Goal: Complete application form

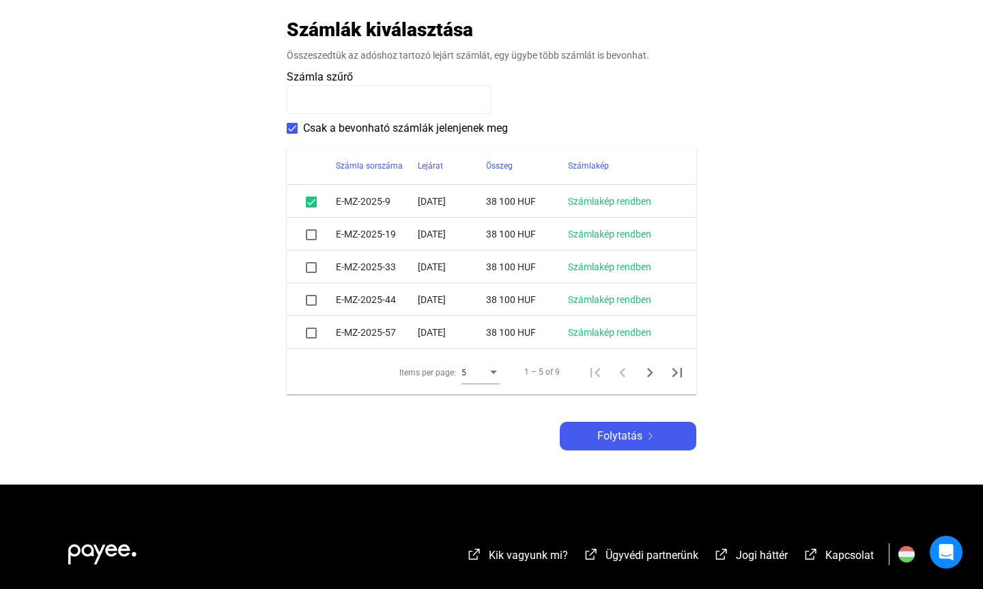
scroll to position [285, 0]
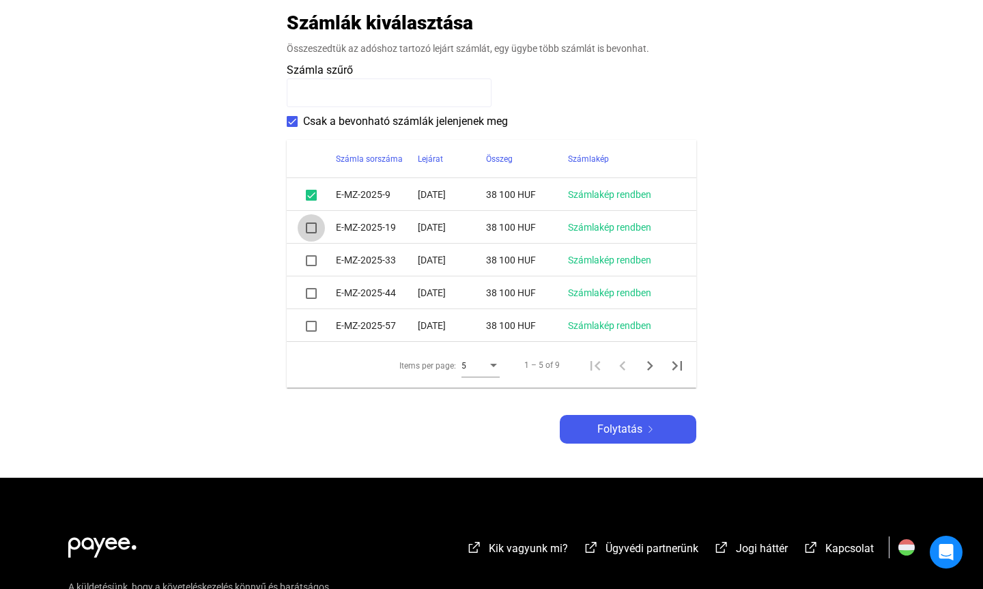
click at [308, 228] on span at bounding box center [311, 227] width 11 height 11
click at [308, 260] on span at bounding box center [311, 260] width 11 height 11
click at [313, 294] on span at bounding box center [311, 293] width 11 height 11
click at [311, 326] on span at bounding box center [311, 326] width 11 height 11
click at [313, 296] on span at bounding box center [311, 293] width 11 height 11
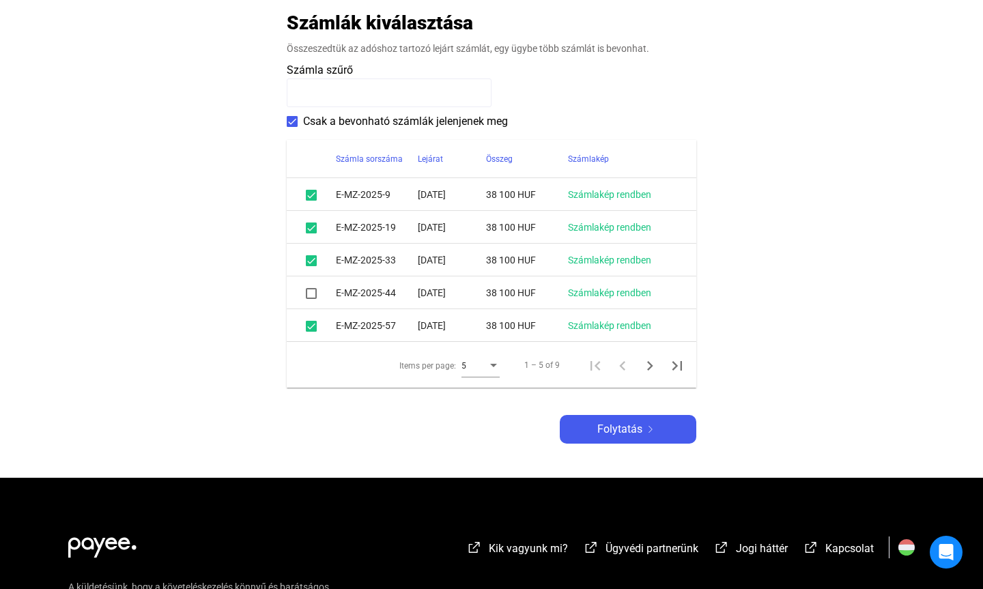
click at [312, 293] on span at bounding box center [311, 293] width 11 height 11
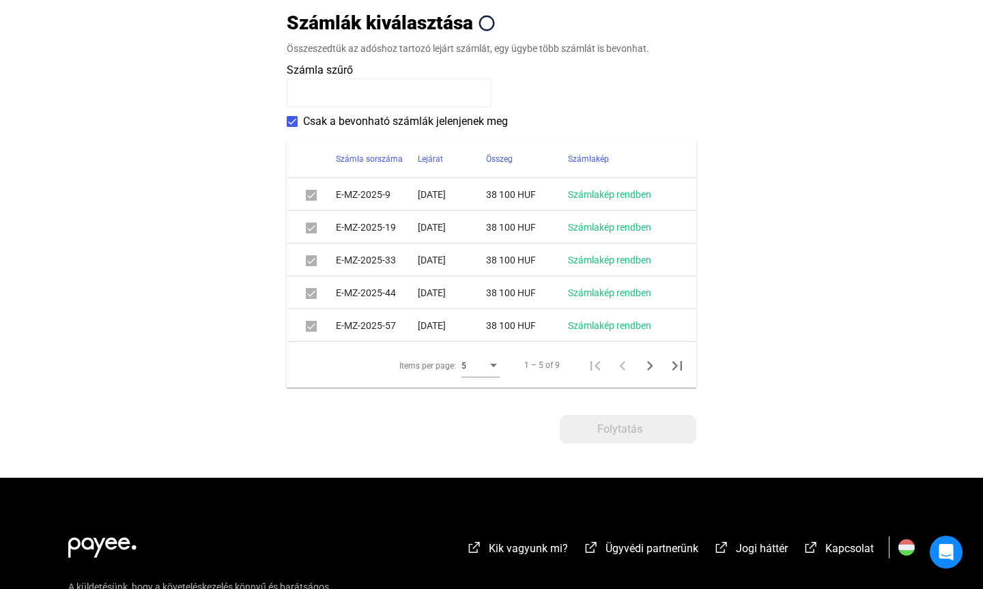
click at [492, 368] on div "Items per page:" at bounding box center [493, 365] width 12 height 11
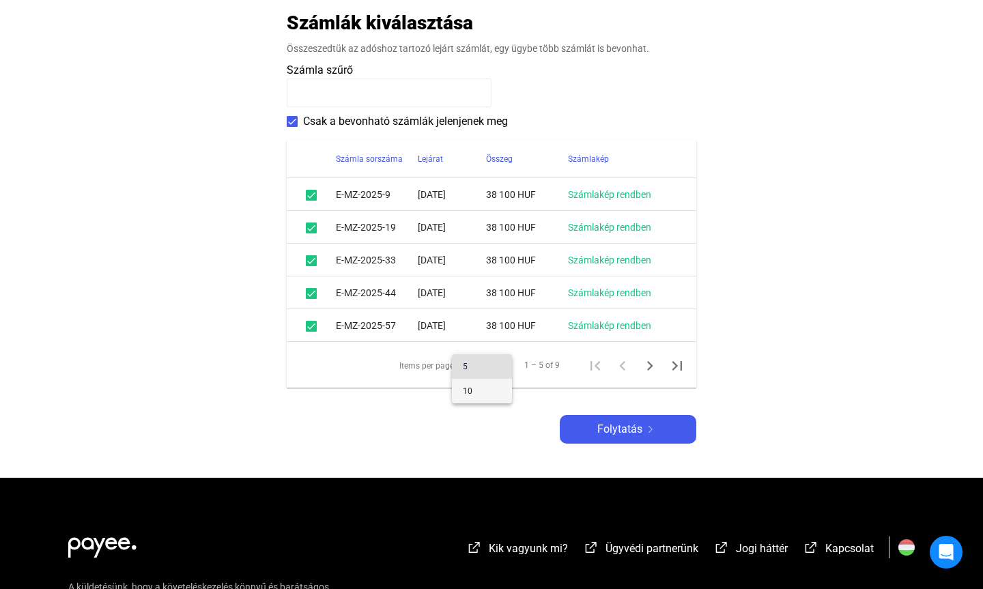
click at [481, 391] on span "10" at bounding box center [482, 391] width 38 height 16
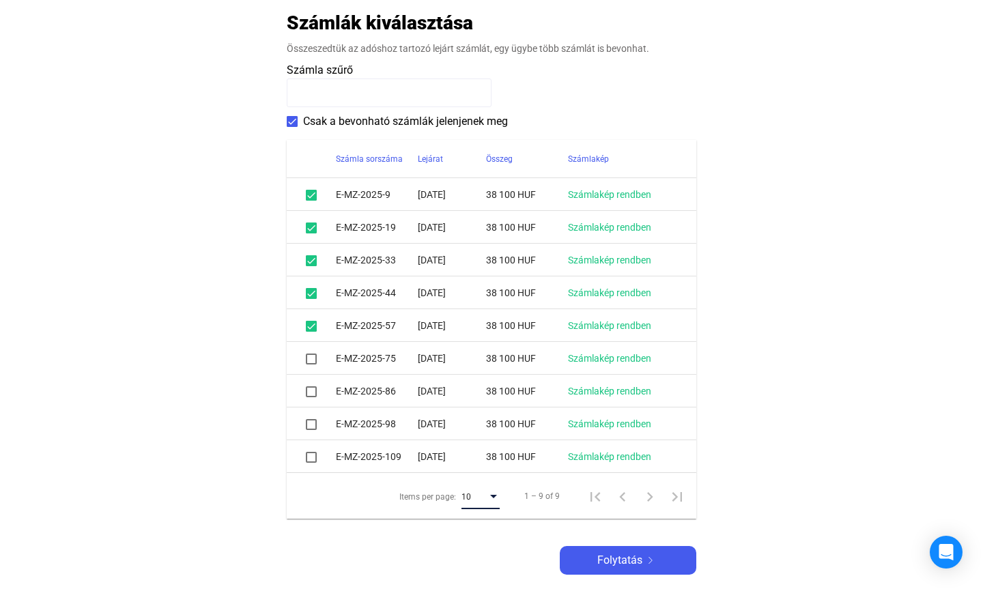
click at [314, 362] on span at bounding box center [311, 359] width 11 height 11
click at [312, 390] on span at bounding box center [311, 391] width 11 height 11
click at [310, 424] on span at bounding box center [311, 424] width 11 height 11
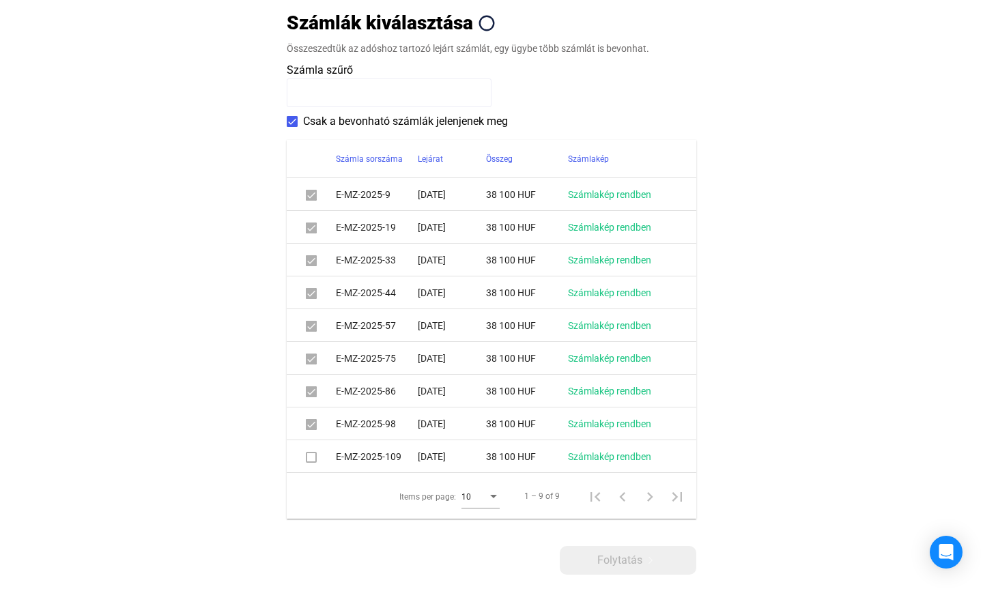
click at [311, 458] on span at bounding box center [311, 457] width 11 height 11
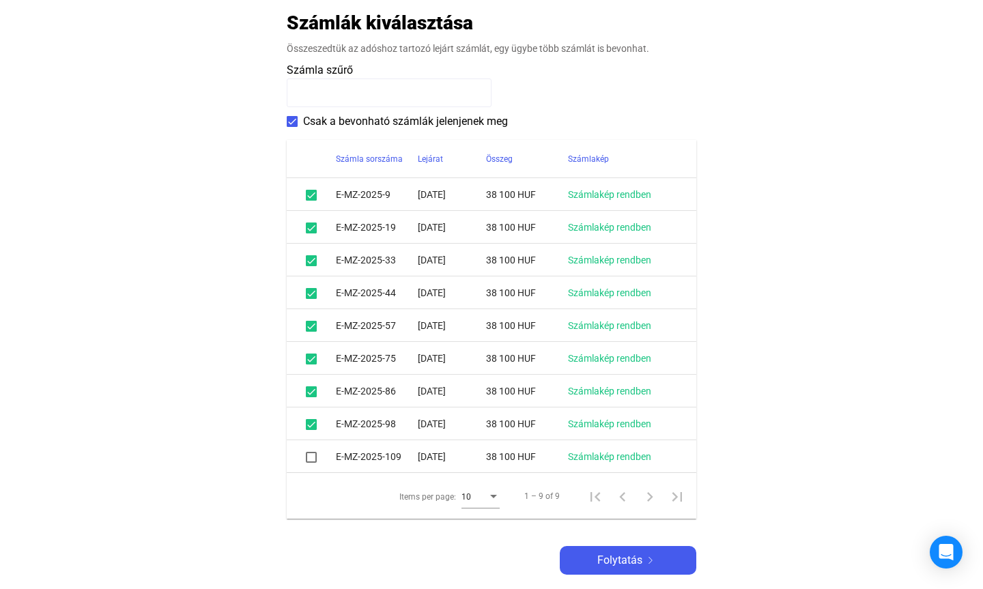
click at [315, 459] on span at bounding box center [311, 457] width 11 height 11
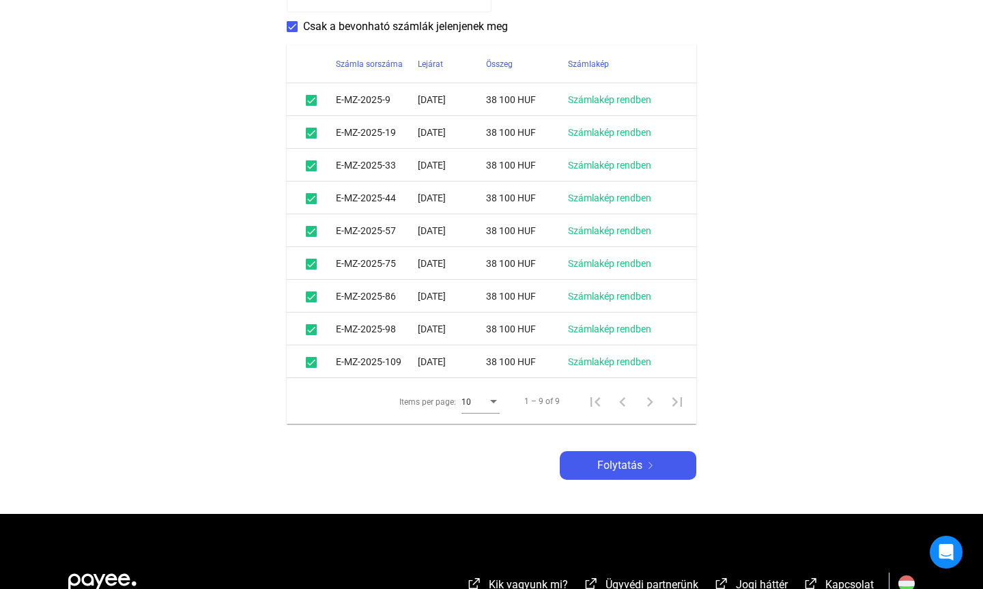
scroll to position [397, 0]
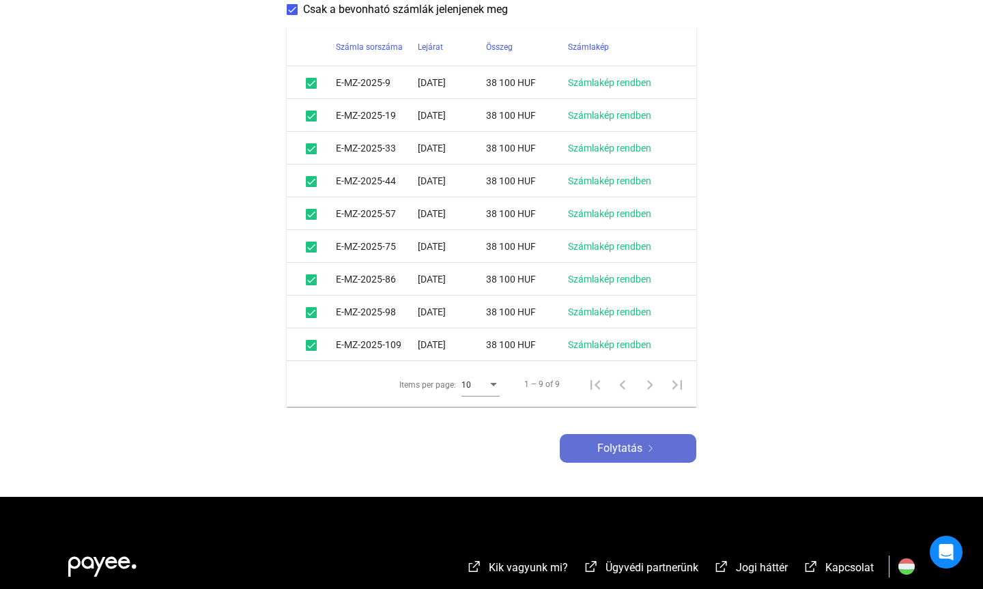
click at [648, 444] on div "Folytatás" at bounding box center [628, 448] width 128 height 16
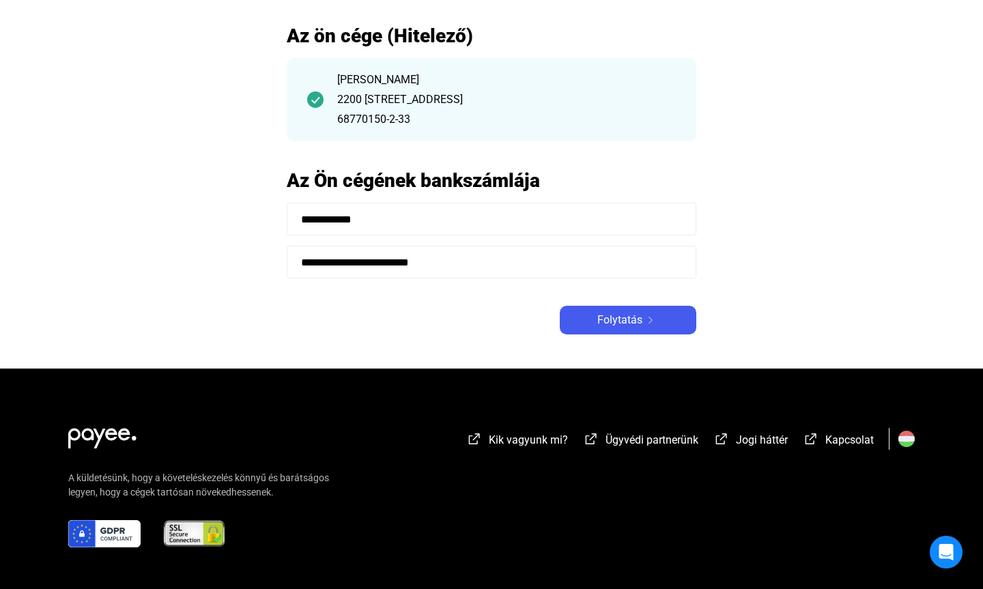
scroll to position [85, 0]
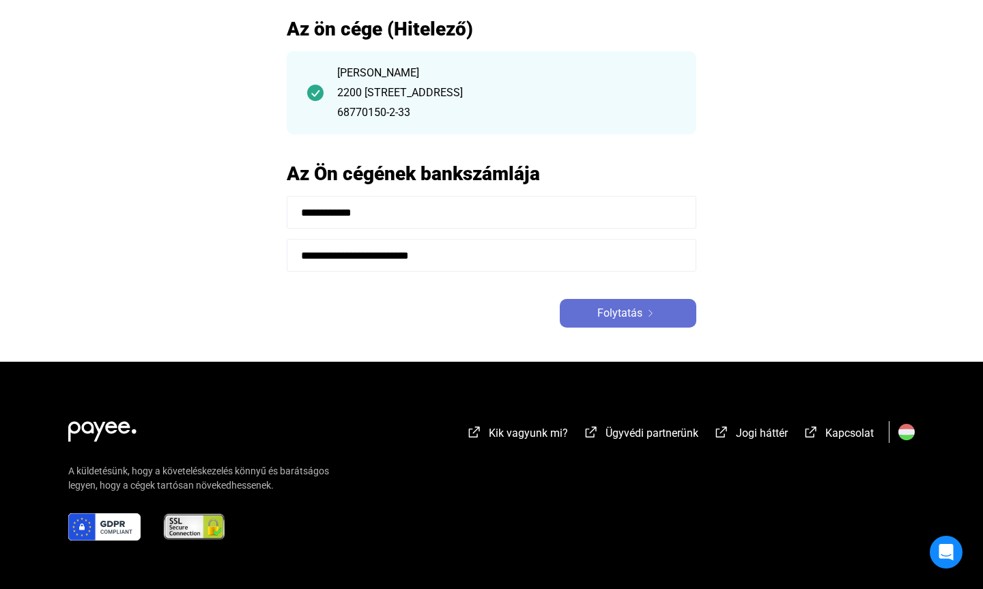
click at [659, 307] on div "Folytatás" at bounding box center [628, 313] width 128 height 16
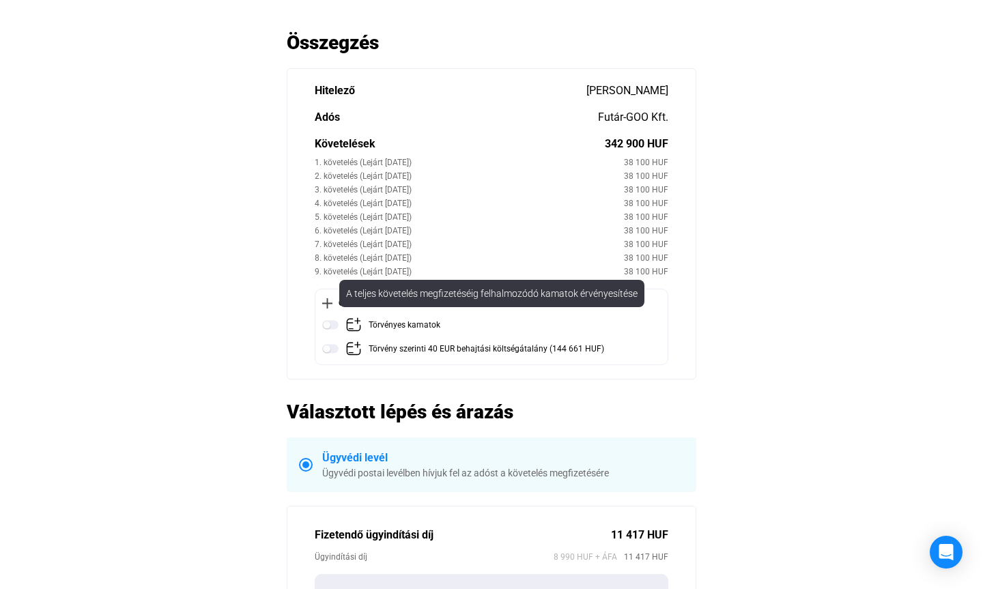
click at [327, 327] on img at bounding box center [330, 325] width 16 height 16
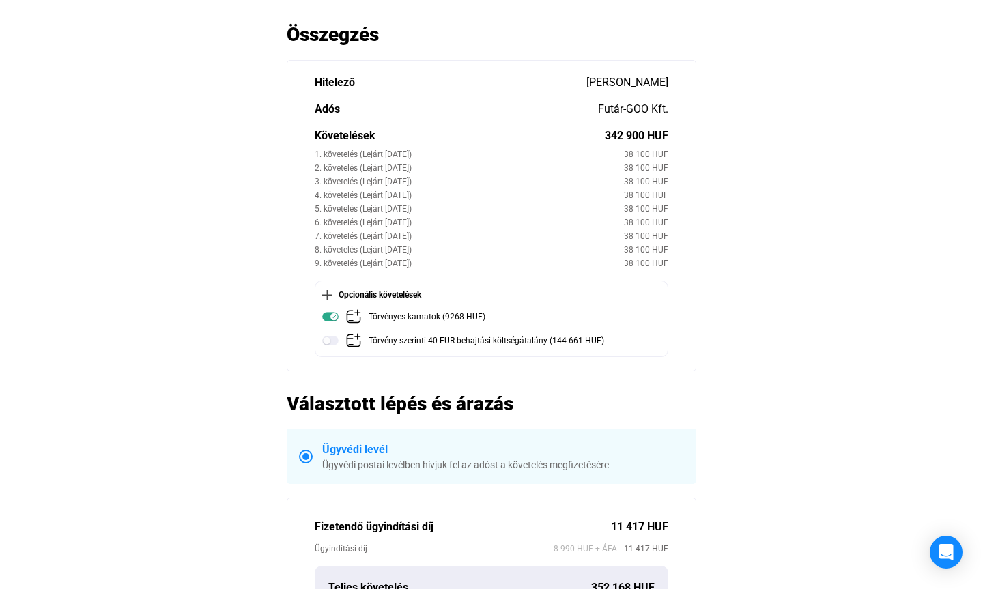
scroll to position [85, 0]
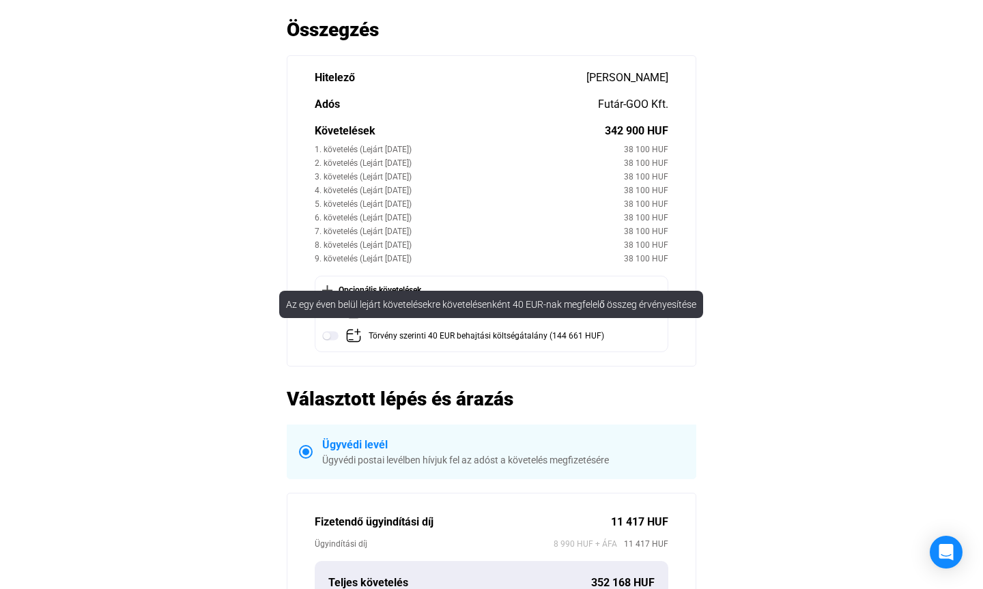
click at [332, 337] on img at bounding box center [330, 336] width 16 height 16
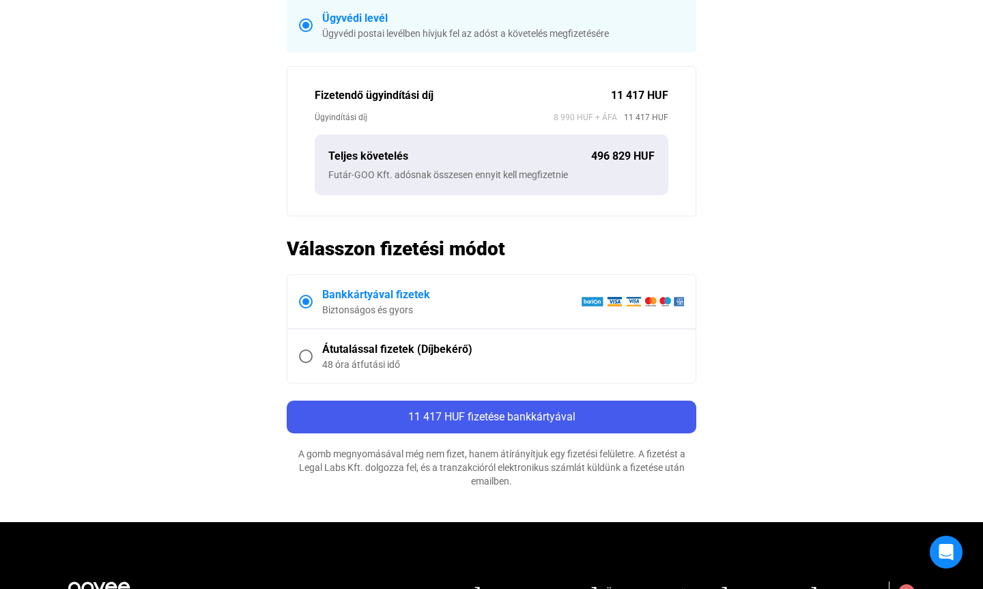
scroll to position [515, 0]
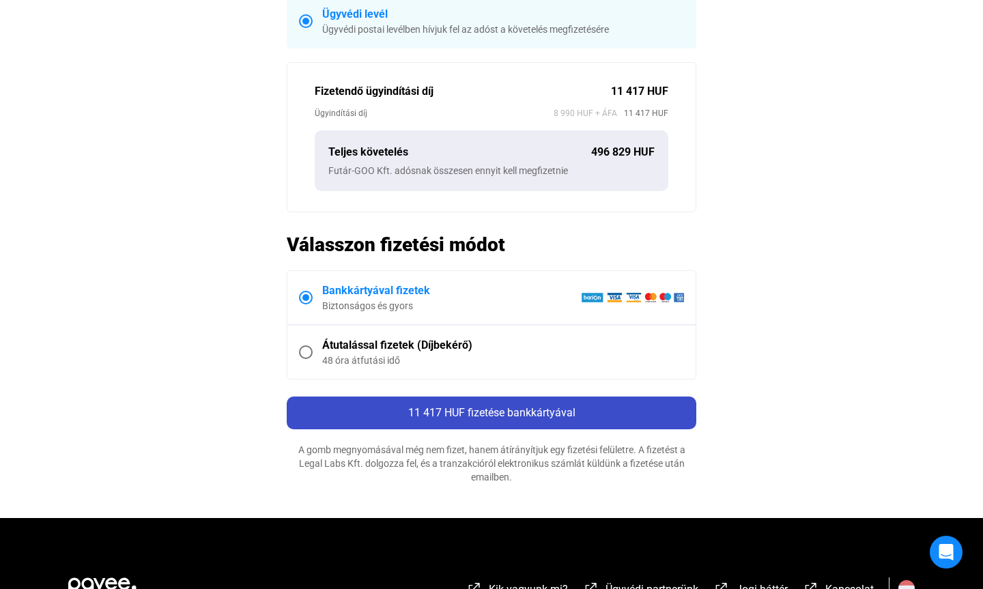
click at [562, 407] on span "11 417 HUF fizetése bankkártyával" at bounding box center [491, 412] width 167 height 13
